Goal: Navigation & Orientation: Find specific page/section

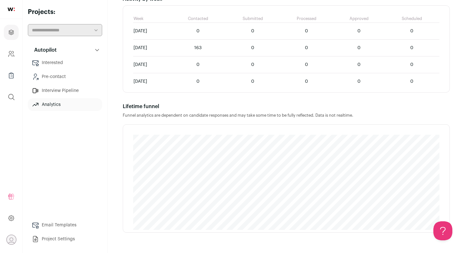
scroll to position [403, 0]
click at [64, 62] on link "Interested" at bounding box center [65, 62] width 74 height 13
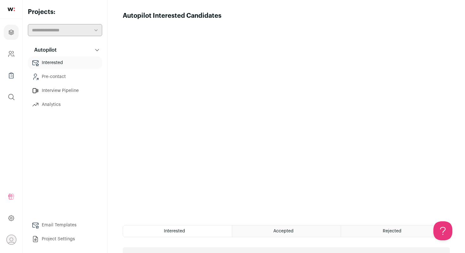
click at [58, 76] on link "Pre-contact" at bounding box center [65, 76] width 74 height 13
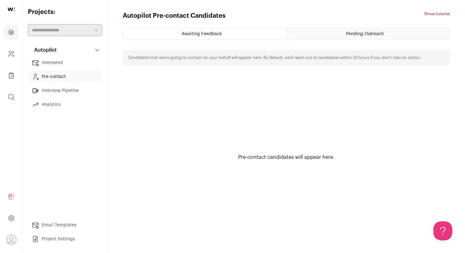
click at [216, 31] on div "Awaiting Feedback" at bounding box center [204, 33] width 163 height 11
click at [336, 33] on div "Pending Outreach" at bounding box center [368, 33] width 163 height 11
click at [67, 91] on link "Interview Pipeline" at bounding box center [65, 90] width 74 height 13
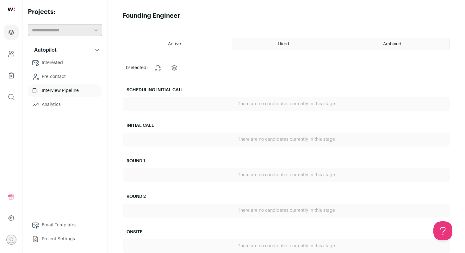
click at [57, 101] on link "Analytics" at bounding box center [65, 104] width 74 height 13
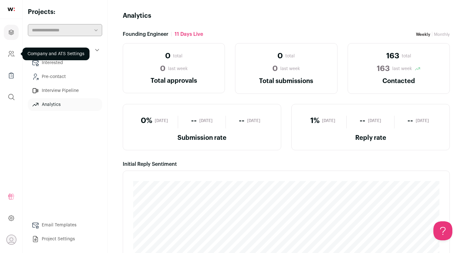
click at [10, 53] on icon "Company and ATS Settings" at bounding box center [11, 54] width 7 height 8
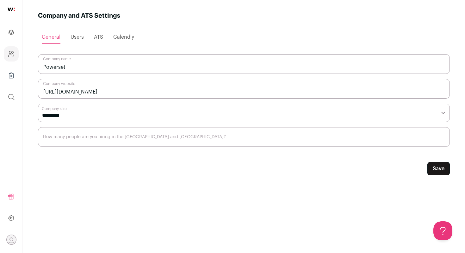
click at [70, 36] on ul "General Users ATS Calendly" at bounding box center [244, 37] width 412 height 14
click at [73, 36] on span "Users" at bounding box center [77, 36] width 13 height 5
